Goal: Find contact information: Find contact information

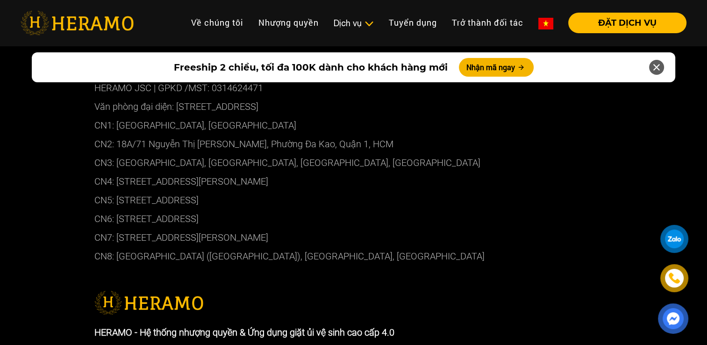
scroll to position [4857, 0]
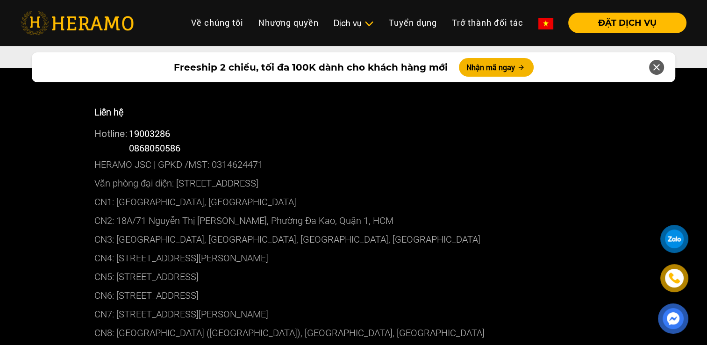
drag, startPoint x: 348, startPoint y: 230, endPoint x: 118, endPoint y: 229, distance: 229.8
click at [118, 249] on p "CN4: [STREET_ADDRESS][PERSON_NAME]" at bounding box center [353, 258] width 519 height 19
copy p "[STREET_ADDRESS][PERSON_NAME]"
click at [372, 174] on p "Văn phòng đại diện: [STREET_ADDRESS]" at bounding box center [353, 183] width 519 height 19
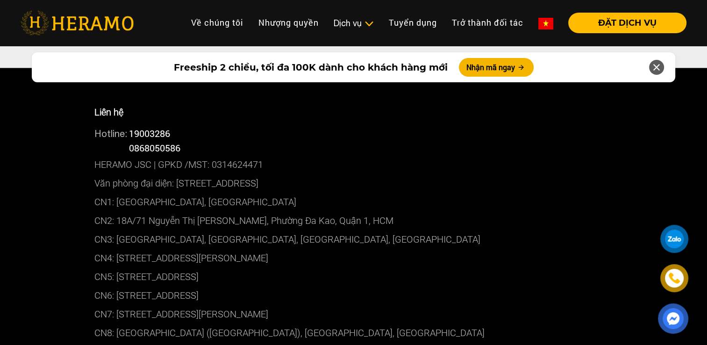
drag, startPoint x: 305, startPoint y: 177, endPoint x: 116, endPoint y: 171, distance: 188.8
click at [116, 192] on p "CN1: [GEOGRAPHIC_DATA], [GEOGRAPHIC_DATA]" at bounding box center [353, 201] width 519 height 19
copy p "01 [GEOGRAPHIC_DATA], [GEOGRAPHIC_DATA]"
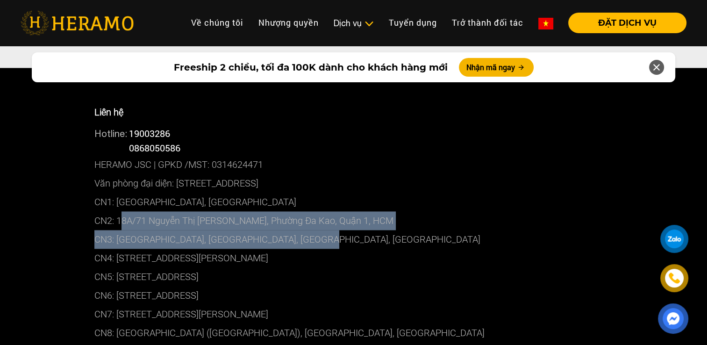
drag, startPoint x: 120, startPoint y: 193, endPoint x: 371, endPoint y: 206, distance: 252.2
click at [371, 206] on div "Liên hệ Hotline: 19003286 Hotline: 0868050586 HERAMO JSC | GPKD /MST: 031462447…" at bounding box center [353, 223] width 533 height 265
copy div "8A/71 Nguyễn Thị Minh Khai, Phường Đa Kao, Quận 1, HCM CN3: 13C1 Hồ Hảo Hớn…"
